Goal: Navigation & Orientation: Find specific page/section

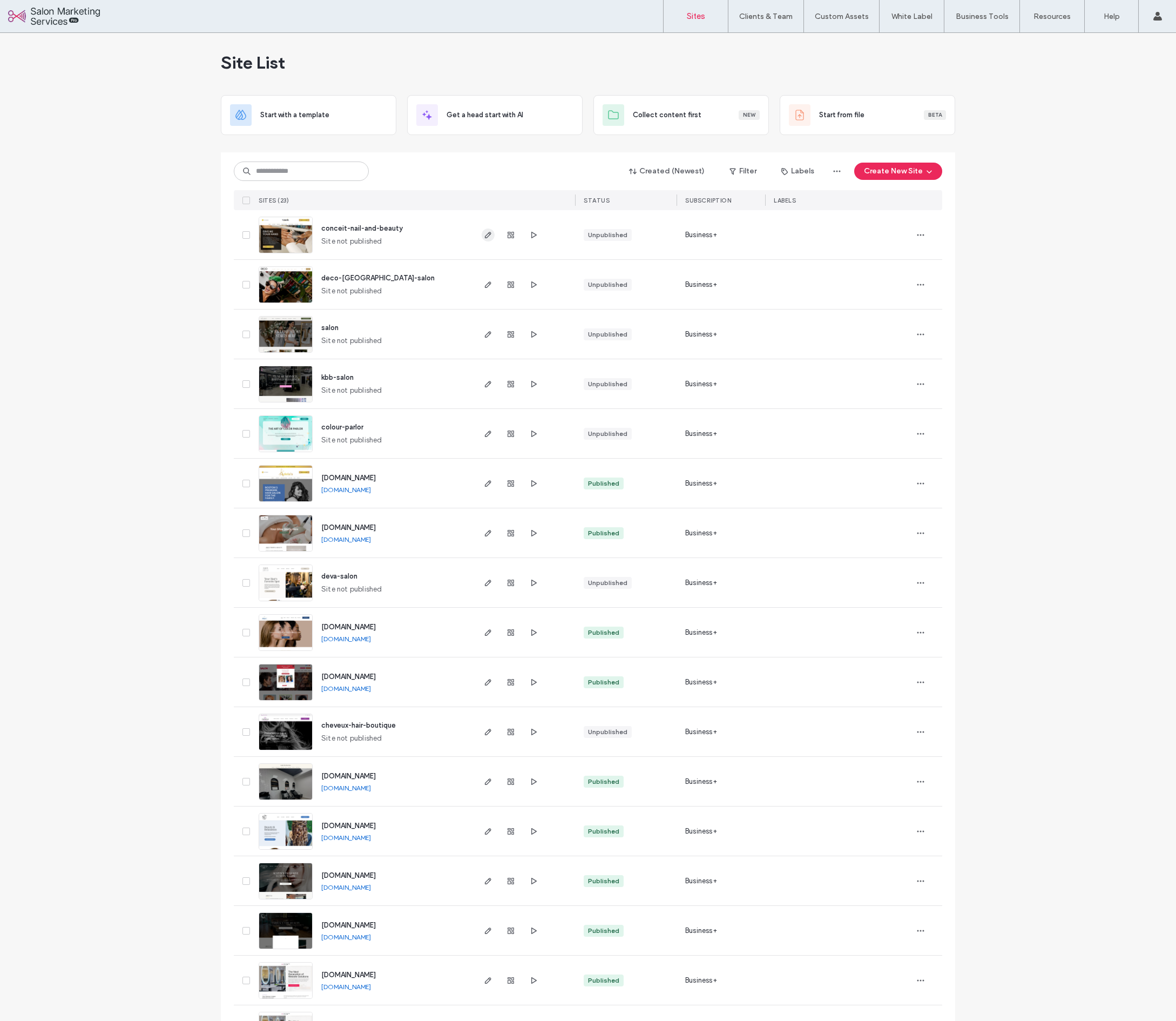
scroll to position [2, 0]
click at [486, 234] on use "button" at bounding box center [488, 235] width 7 height 7
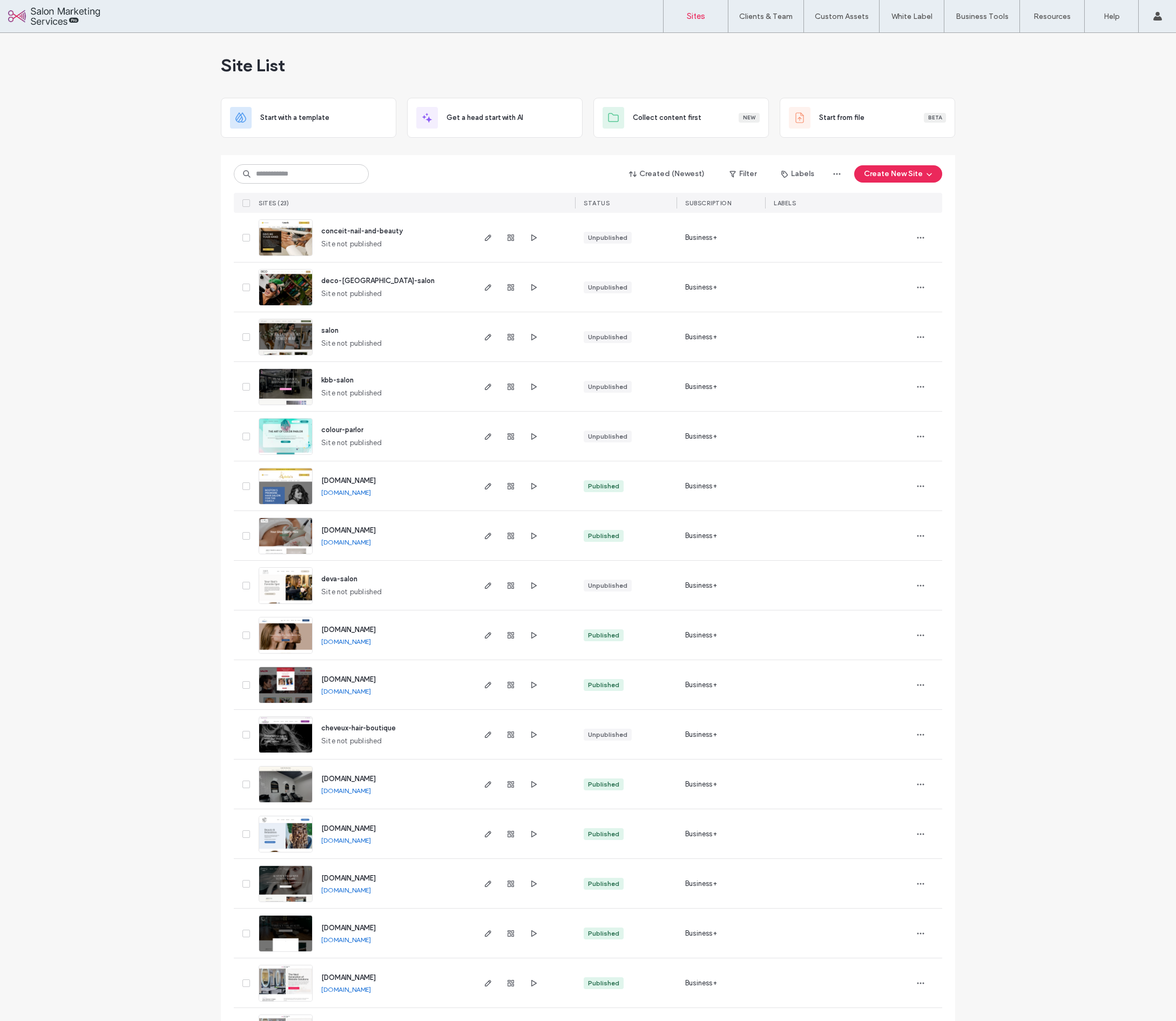
click at [1063, 103] on div "Site List Start with a template Get a head start with AI Collect content first …" at bounding box center [588, 701] width 1176 height 1335
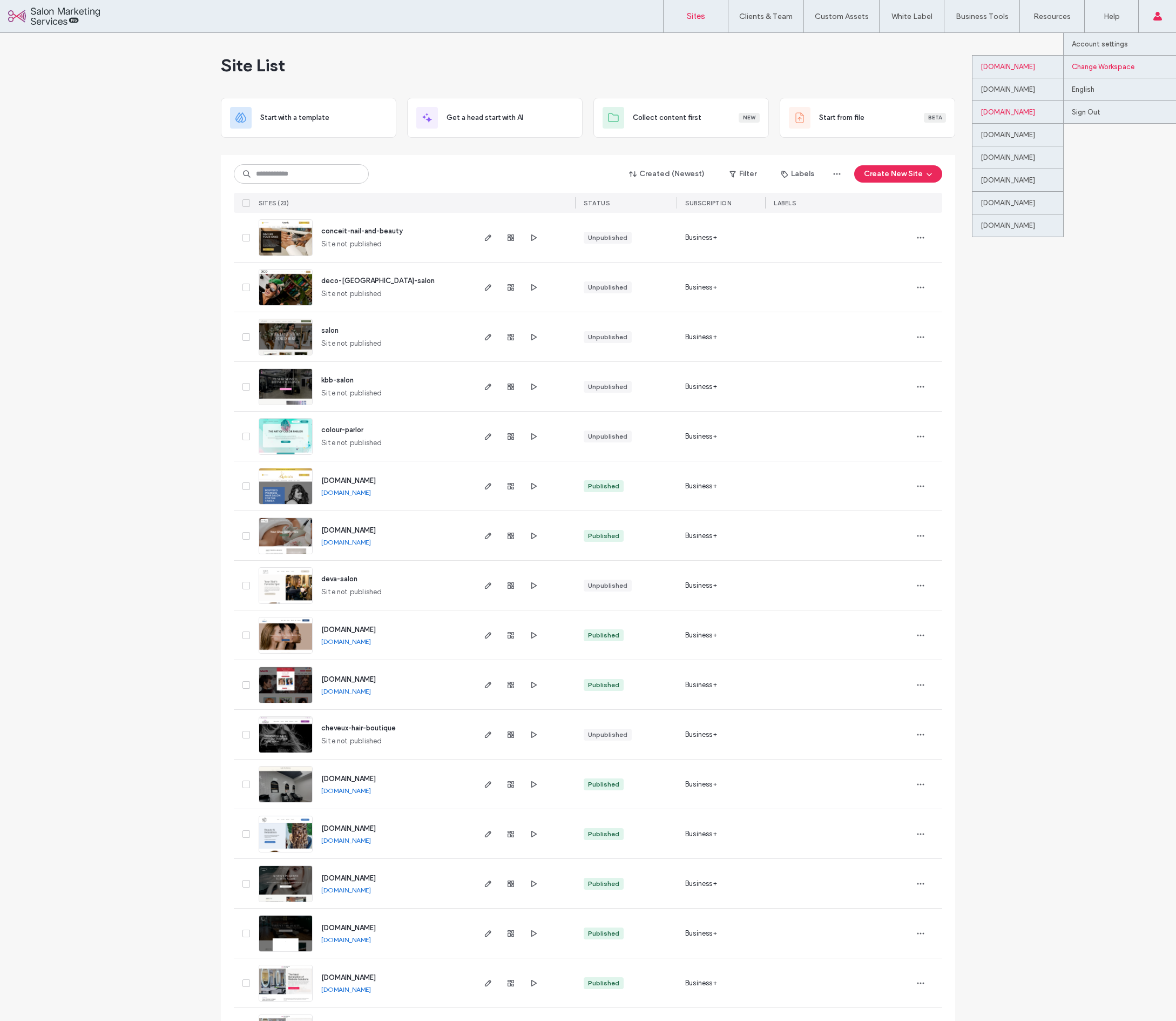
click at [1023, 110] on div "websites.limoanywhere.com" at bounding box center [1017, 111] width 90 height 23
